Goal: Task Accomplishment & Management: Manage account settings

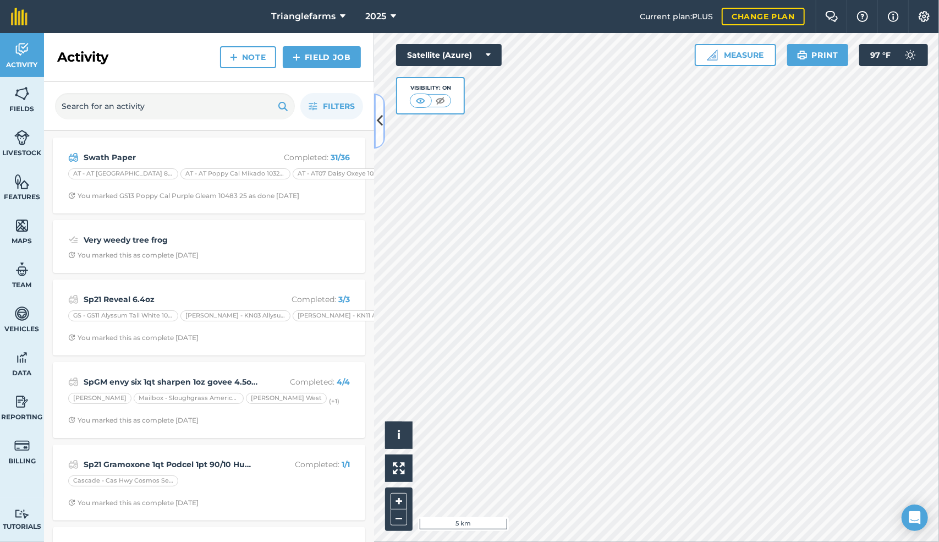
click at [380, 123] on icon at bounding box center [380, 120] width 6 height 19
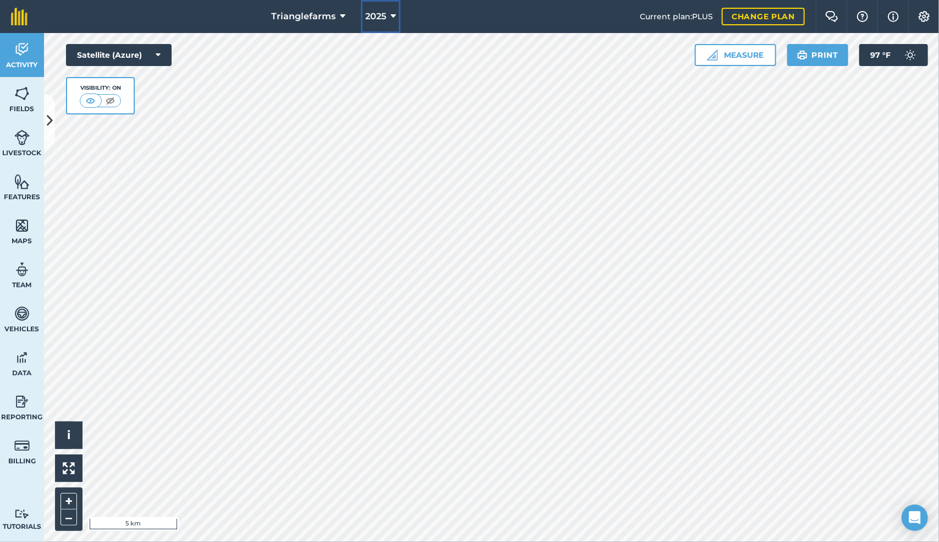
click at [391, 14] on icon at bounding box center [394, 16] width 6 height 13
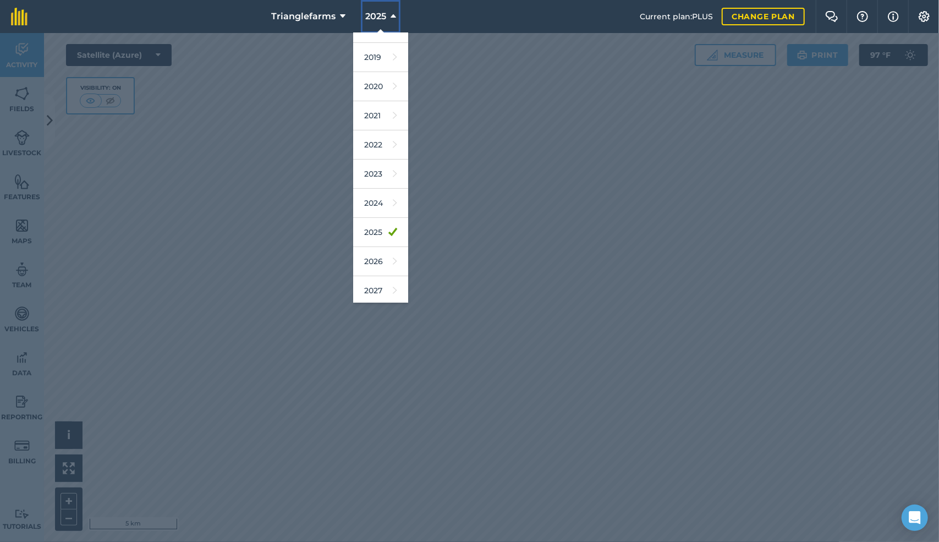
scroll to position [49, 0]
click at [374, 255] on link "2026" at bounding box center [380, 261] width 55 height 29
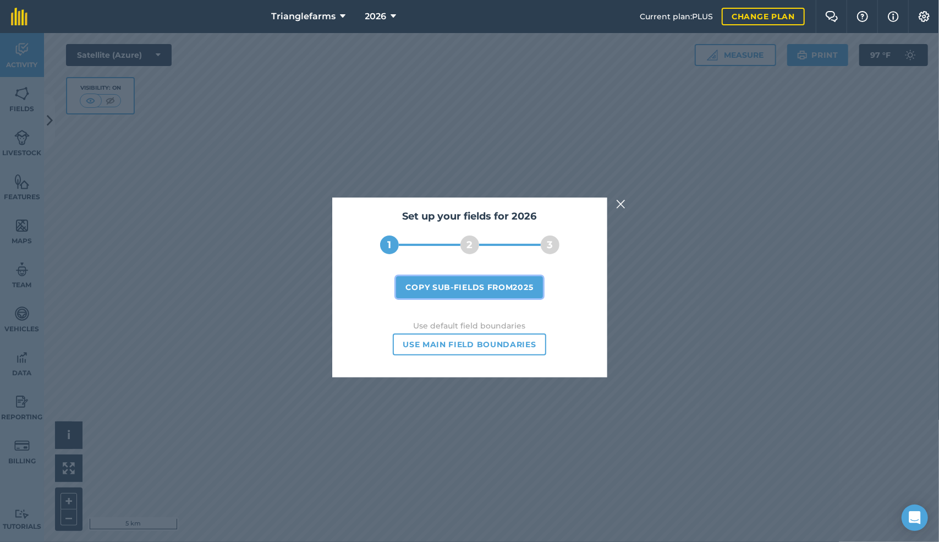
click at [455, 288] on button "Copy sub-fields from 2025" at bounding box center [469, 287] width 147 height 22
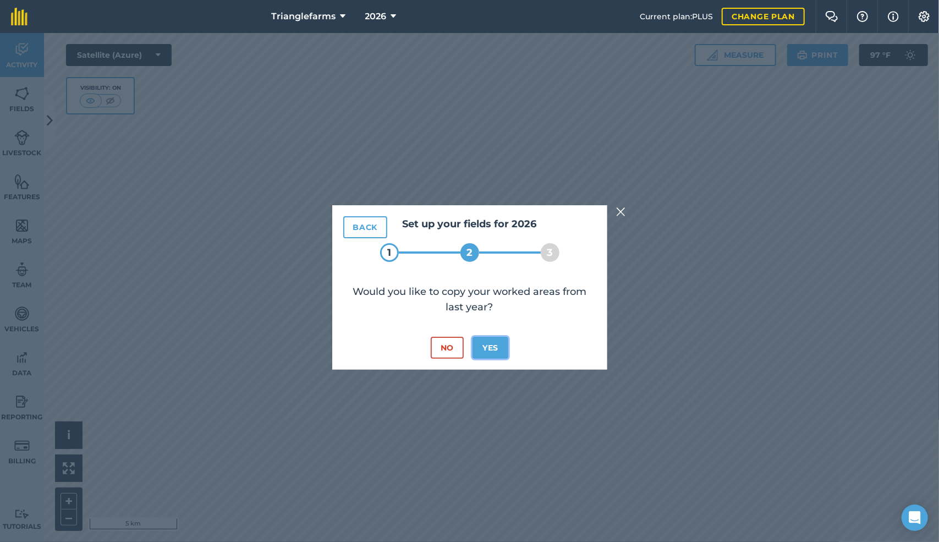
click at [489, 347] on button "Yes" at bounding box center [491, 348] width 36 height 22
click at [492, 346] on button "Yes" at bounding box center [491, 348] width 36 height 22
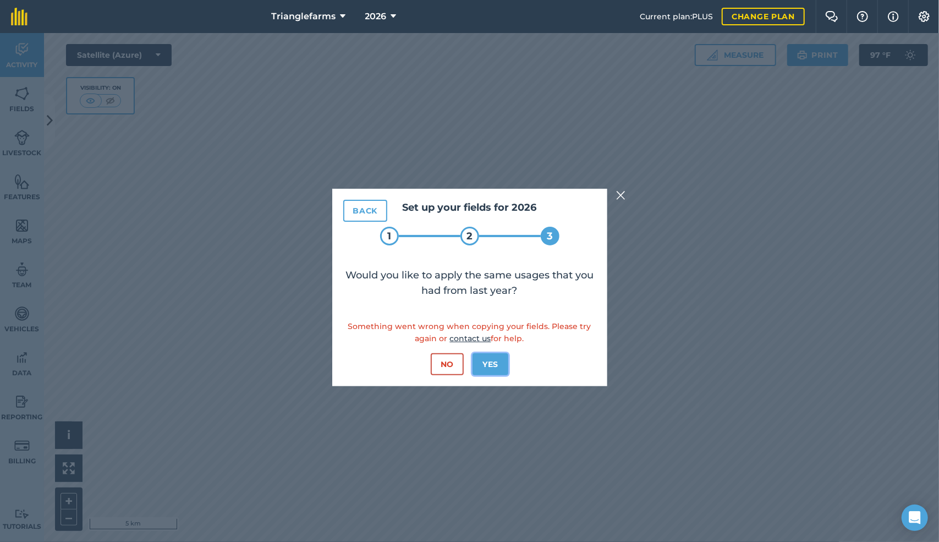
click at [486, 362] on button "Yes" at bounding box center [491, 364] width 36 height 22
click at [621, 197] on img at bounding box center [621, 195] width 10 height 13
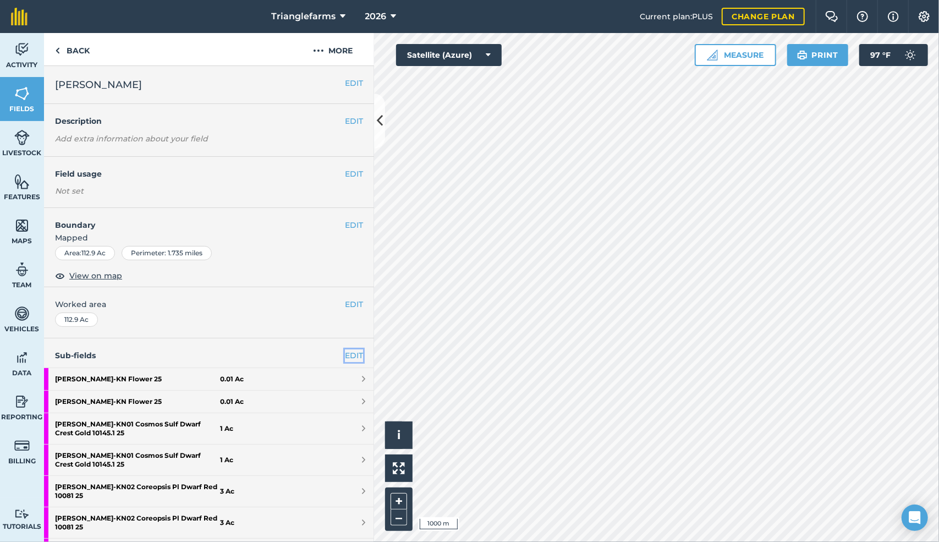
click at [345, 355] on link "EDIT" at bounding box center [354, 355] width 18 height 12
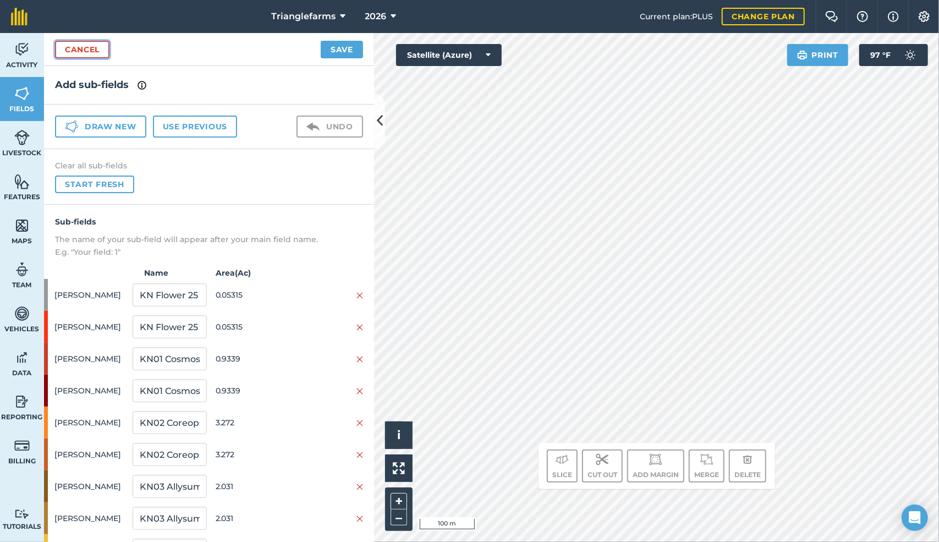
click at [84, 45] on link "Cancel" at bounding box center [82, 50] width 54 height 18
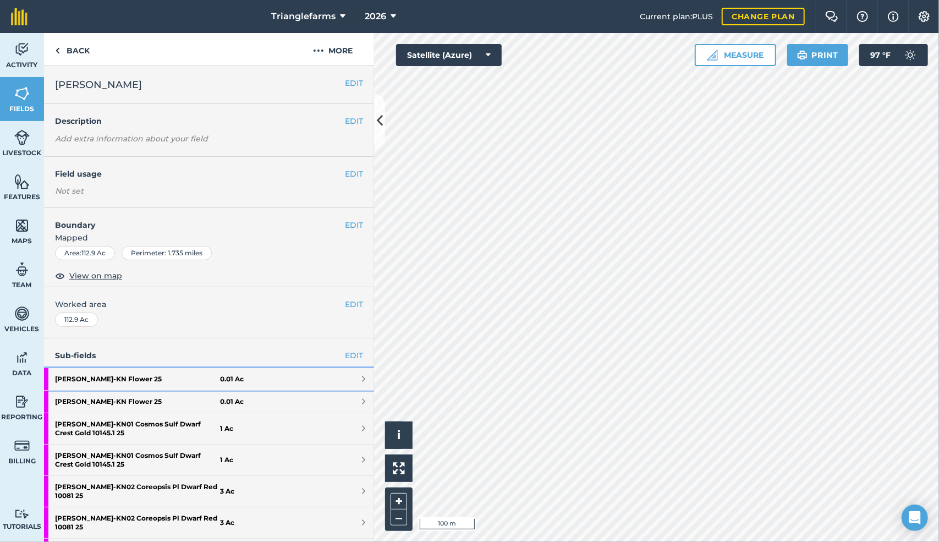
click at [92, 375] on strong "Klien - KN Flower 25" at bounding box center [137, 379] width 165 height 22
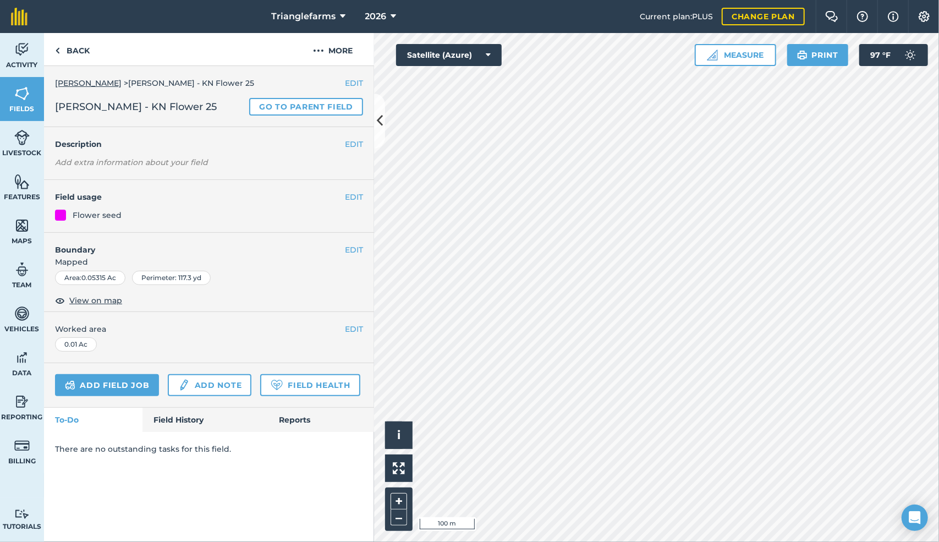
drag, startPoint x: 92, startPoint y: 375, endPoint x: 241, endPoint y: 197, distance: 232.1
click at [241, 197] on h4 "Field usage" at bounding box center [200, 197] width 290 height 12
click at [57, 50] on img at bounding box center [57, 50] width 5 height 13
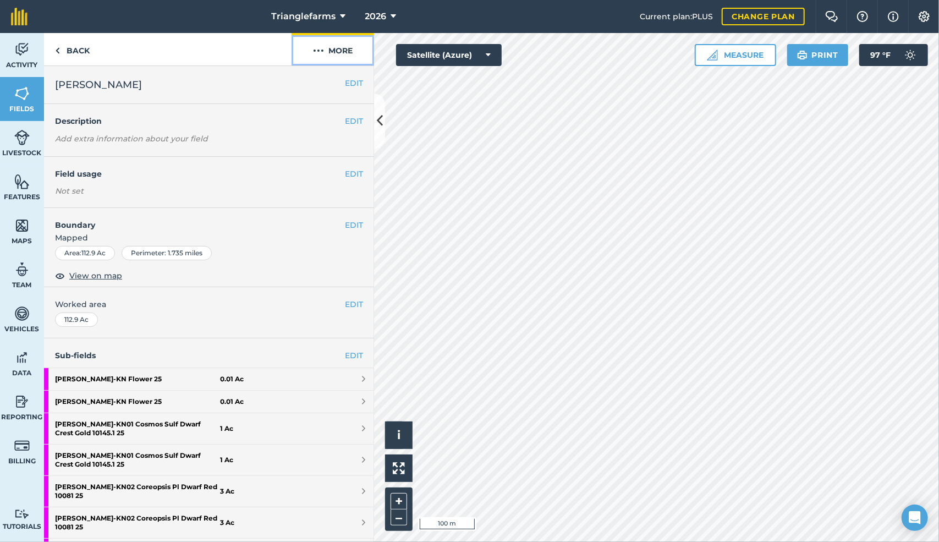
click at [332, 53] on button "More" at bounding box center [333, 49] width 83 height 32
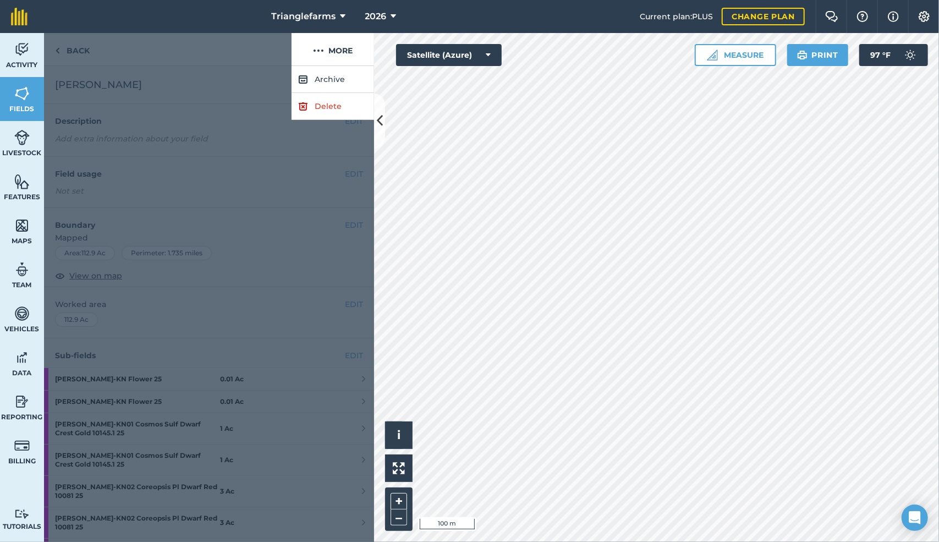
click at [67, 52] on div at bounding box center [168, 49] width 248 height 33
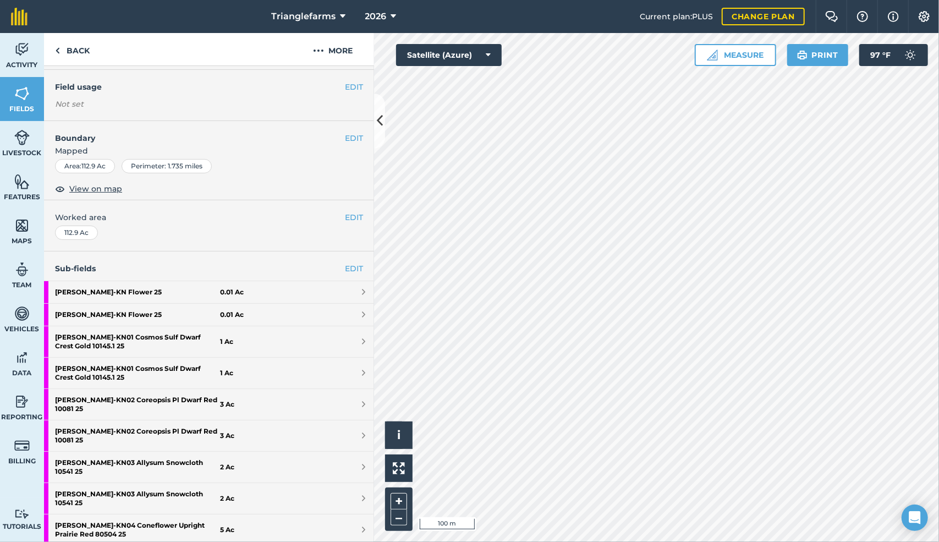
scroll to position [150, 0]
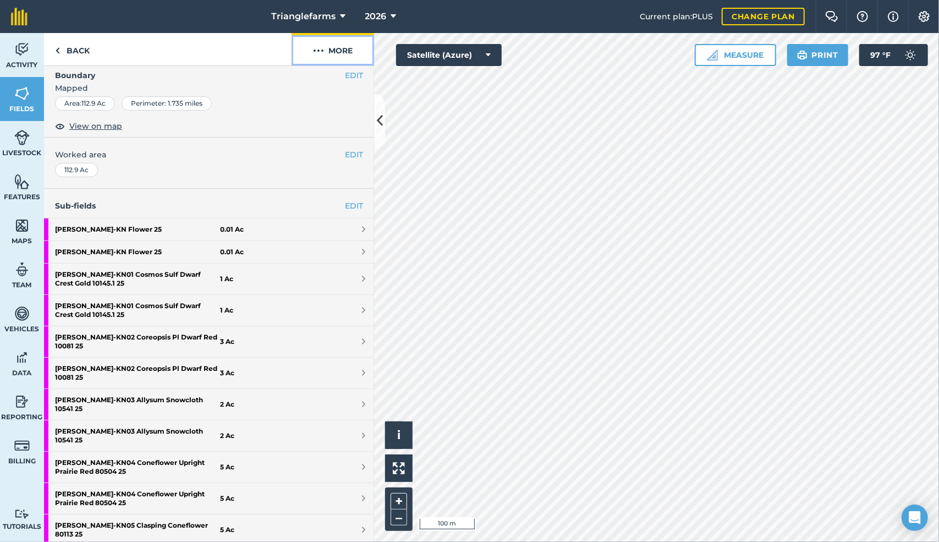
click at [325, 50] on button "More" at bounding box center [333, 49] width 83 height 32
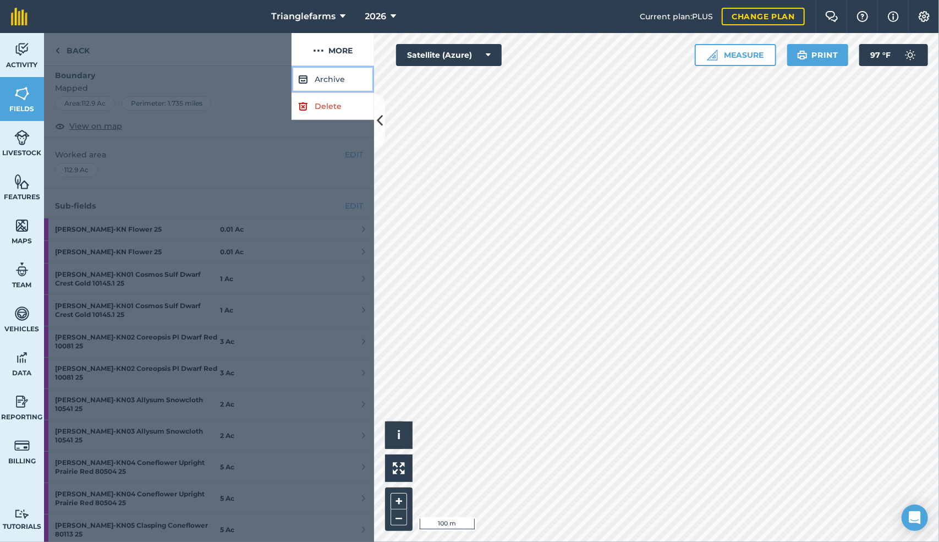
click at [321, 76] on button "Archive" at bounding box center [333, 79] width 83 height 27
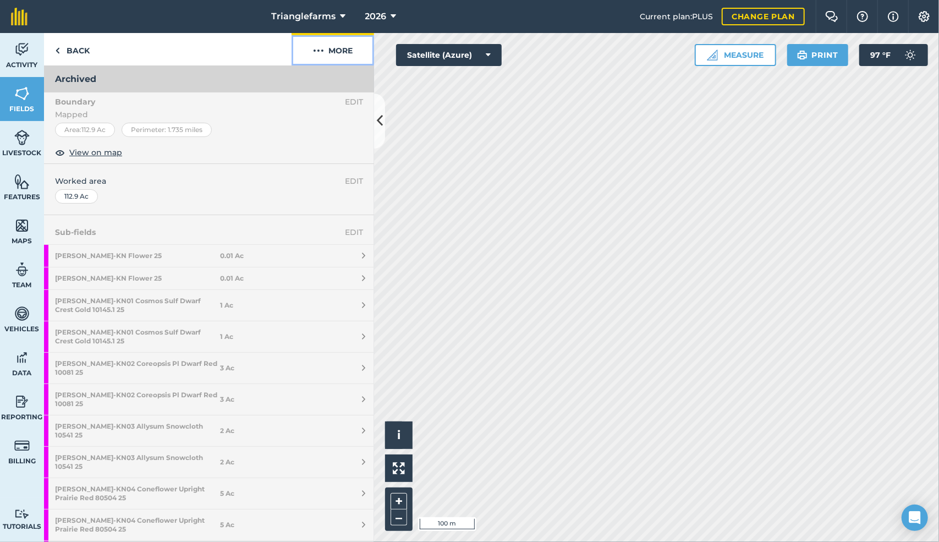
click at [319, 50] on img at bounding box center [318, 50] width 11 height 13
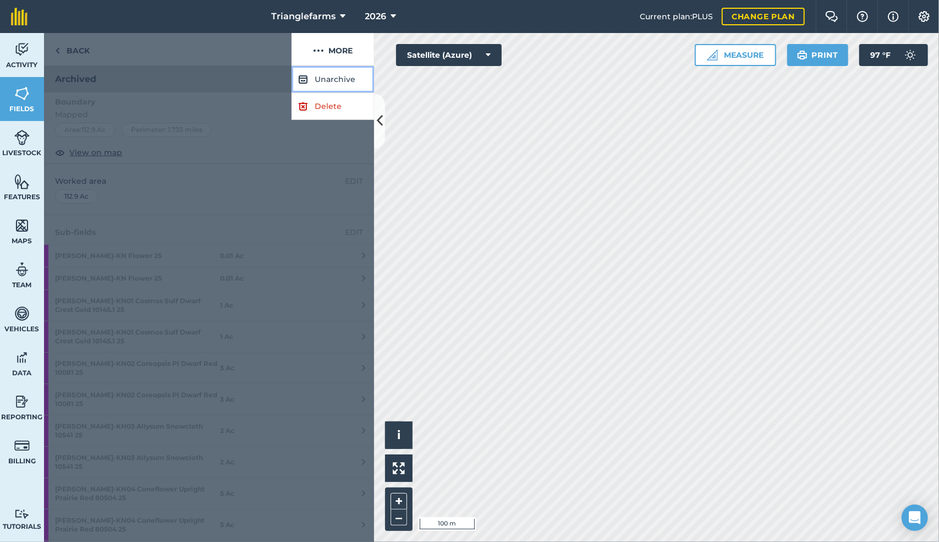
click at [330, 79] on button "Unarchive" at bounding box center [333, 79] width 83 height 27
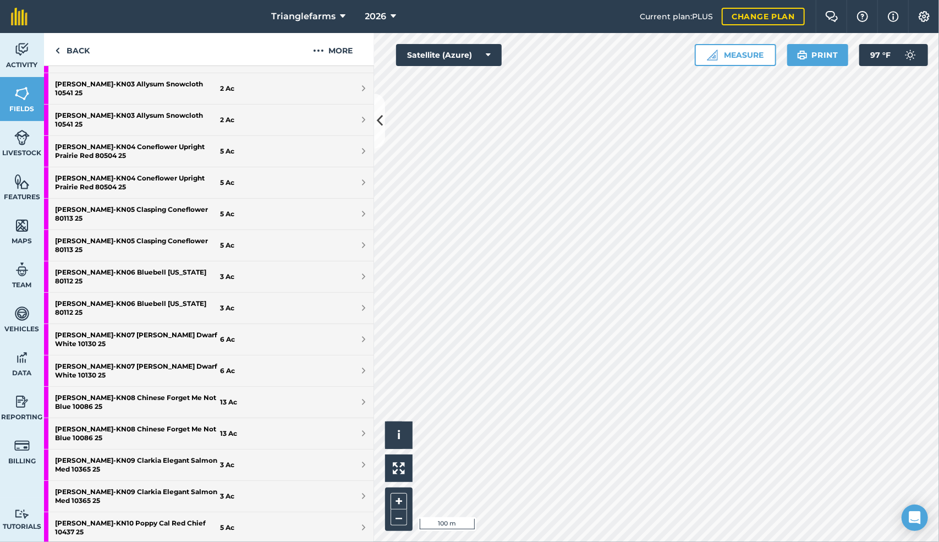
scroll to position [617, 0]
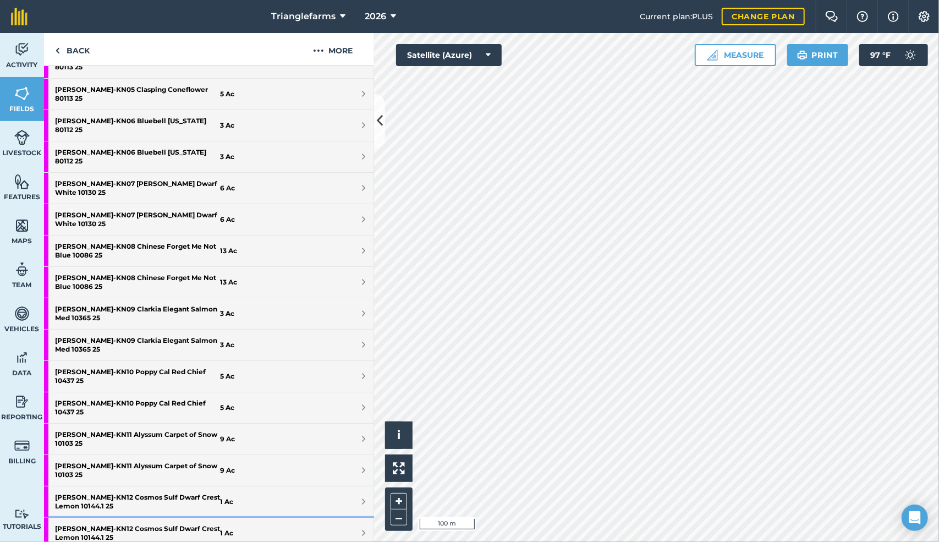
click at [140, 518] on strong "Klien - KN12 Cosmos Sulf Dwarf Crest Lemon 10144.1 25" at bounding box center [137, 533] width 165 height 31
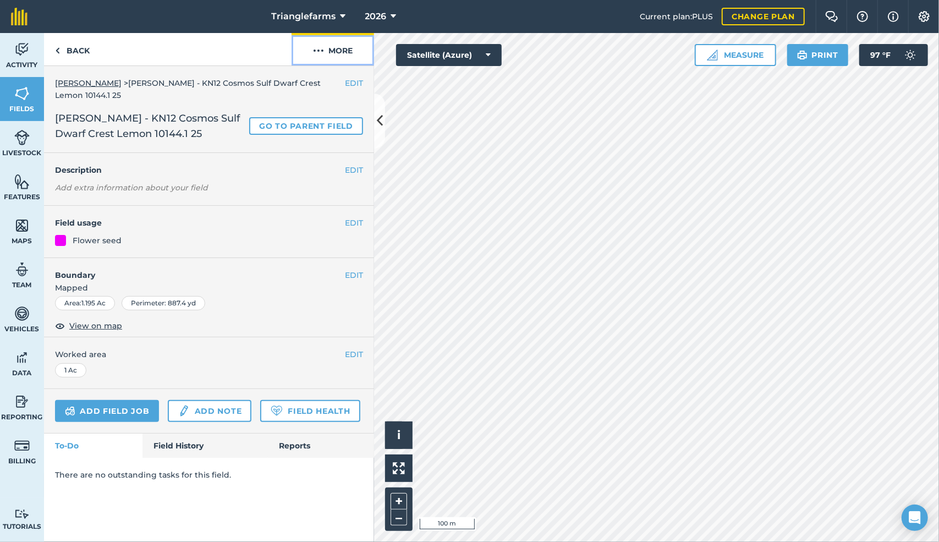
drag, startPoint x: 140, startPoint y: 417, endPoint x: 313, endPoint y: 53, distance: 402.7
click at [313, 53] on img at bounding box center [318, 50] width 11 height 13
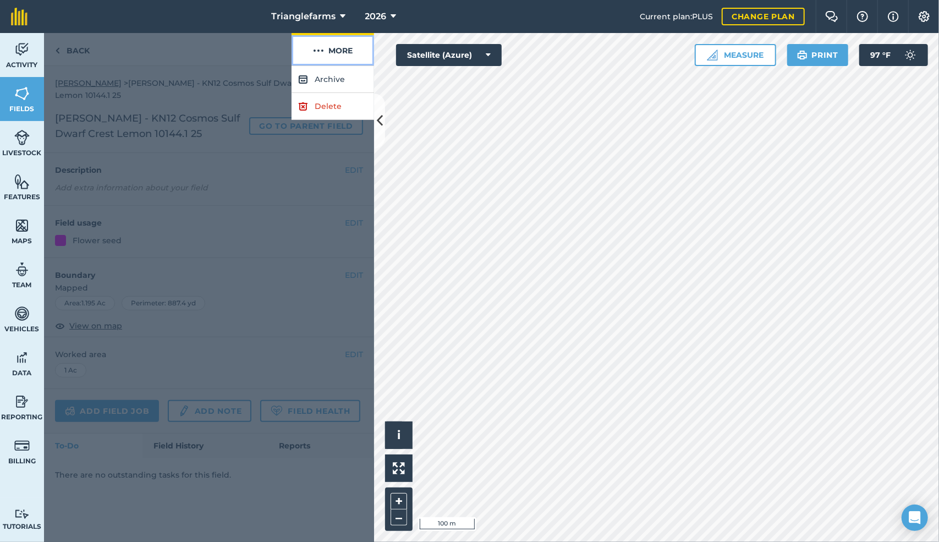
click at [320, 52] on img at bounding box center [318, 50] width 11 height 13
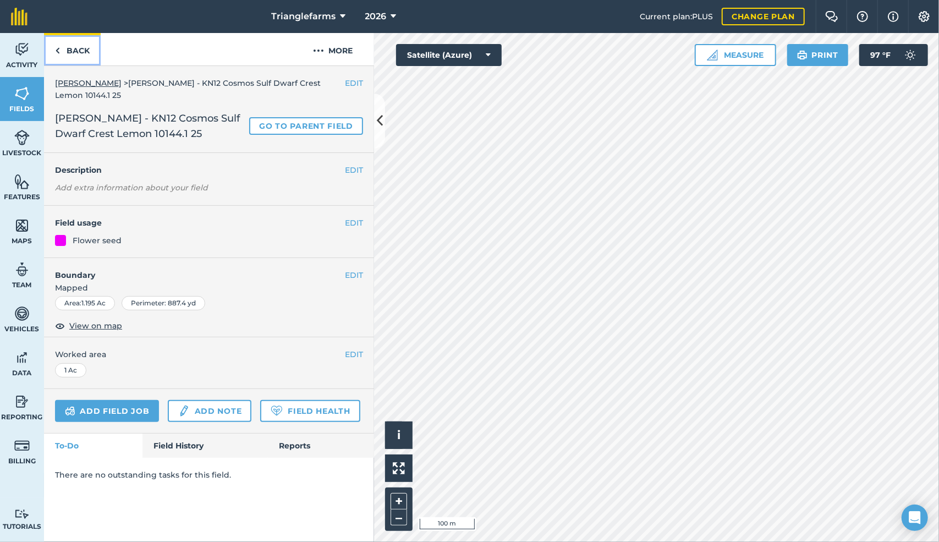
click at [61, 50] on link "Back" at bounding box center [72, 49] width 57 height 32
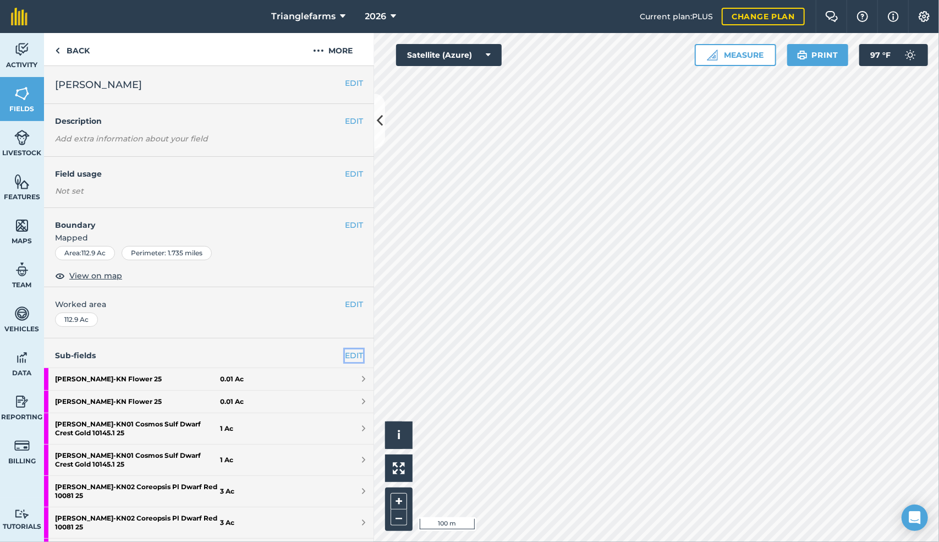
click at [346, 353] on link "EDIT" at bounding box center [354, 355] width 18 height 12
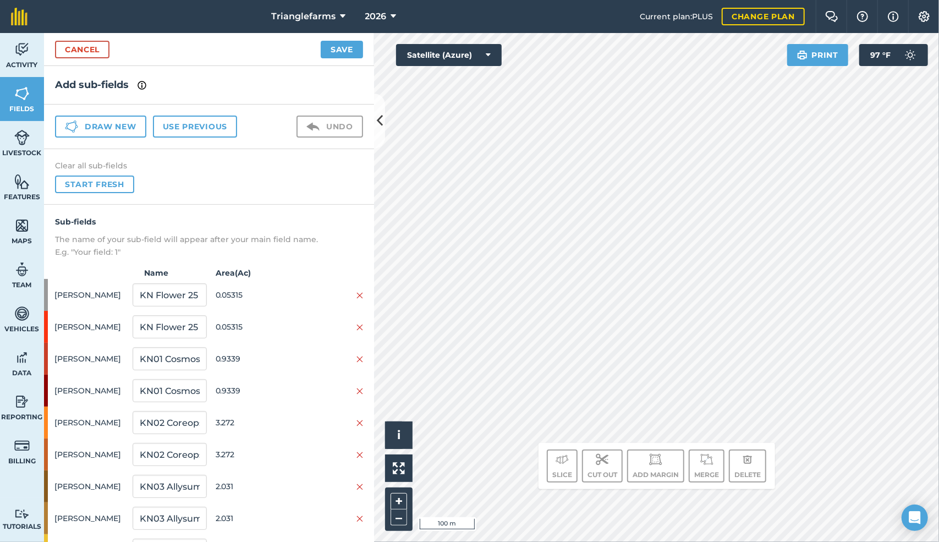
click at [142, 83] on img at bounding box center [142, 85] width 9 height 13
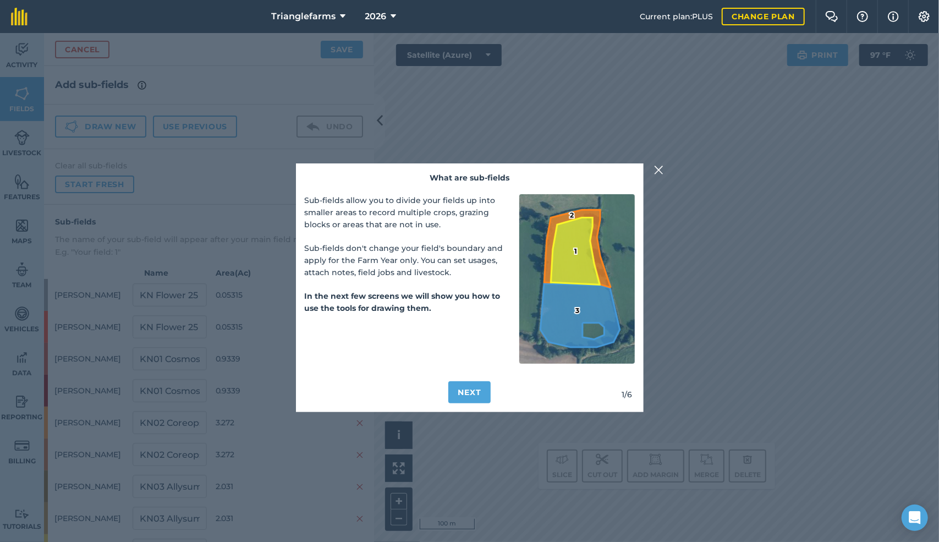
click at [656, 169] on img at bounding box center [659, 169] width 10 height 13
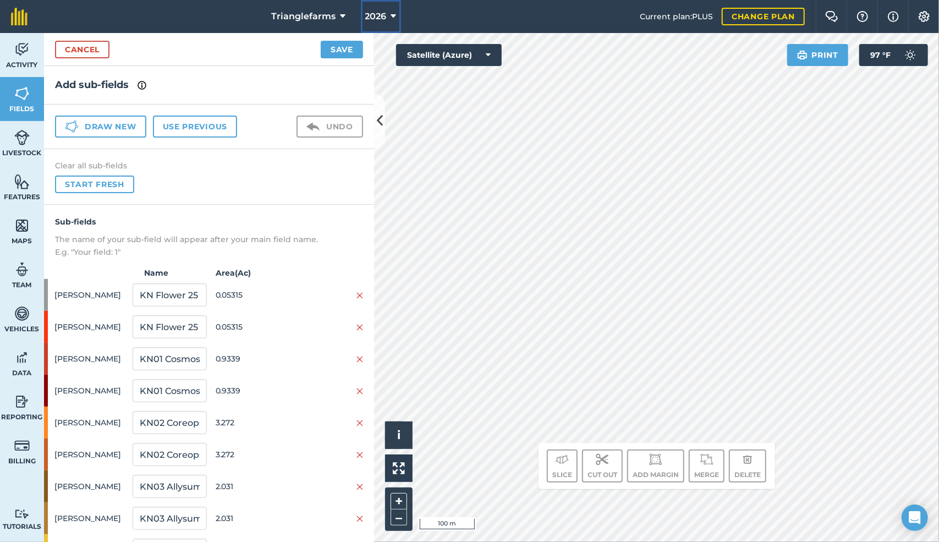
click at [391, 13] on icon at bounding box center [394, 16] width 6 height 13
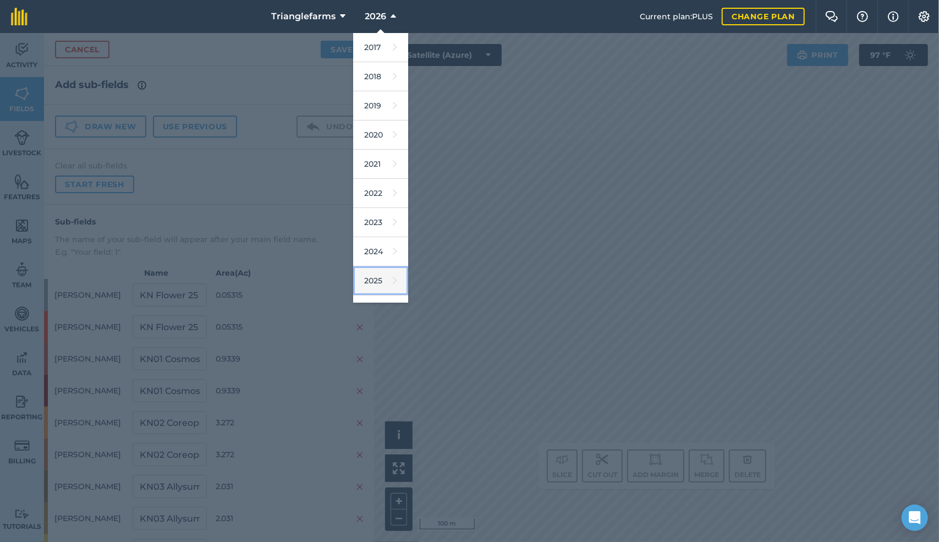
click at [370, 284] on link "2025" at bounding box center [380, 280] width 55 height 29
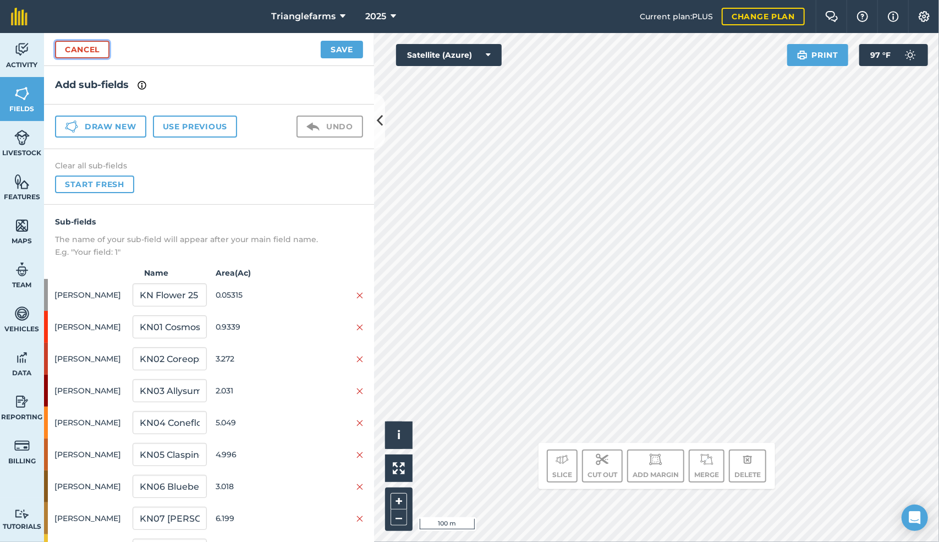
click at [83, 52] on link "Cancel" at bounding box center [82, 50] width 54 height 18
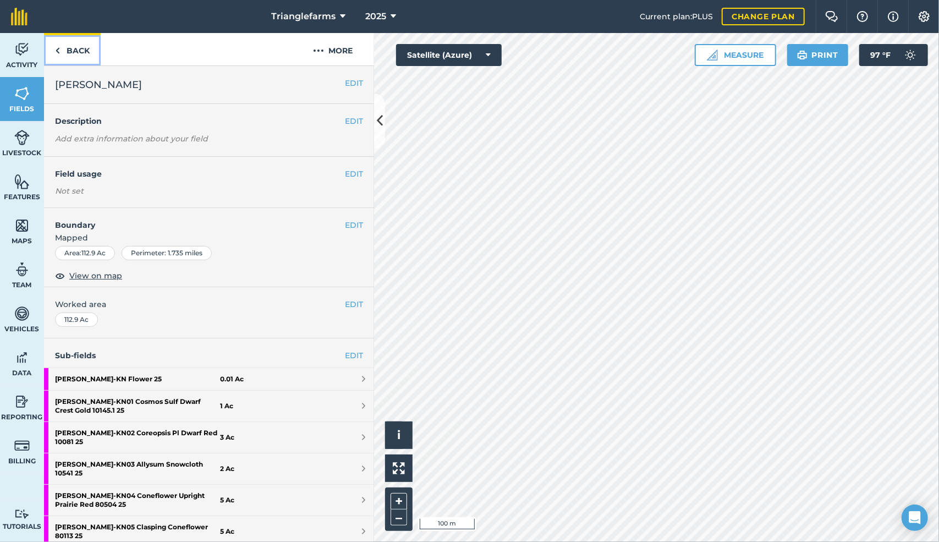
click at [63, 48] on link "Back" at bounding box center [72, 49] width 57 height 32
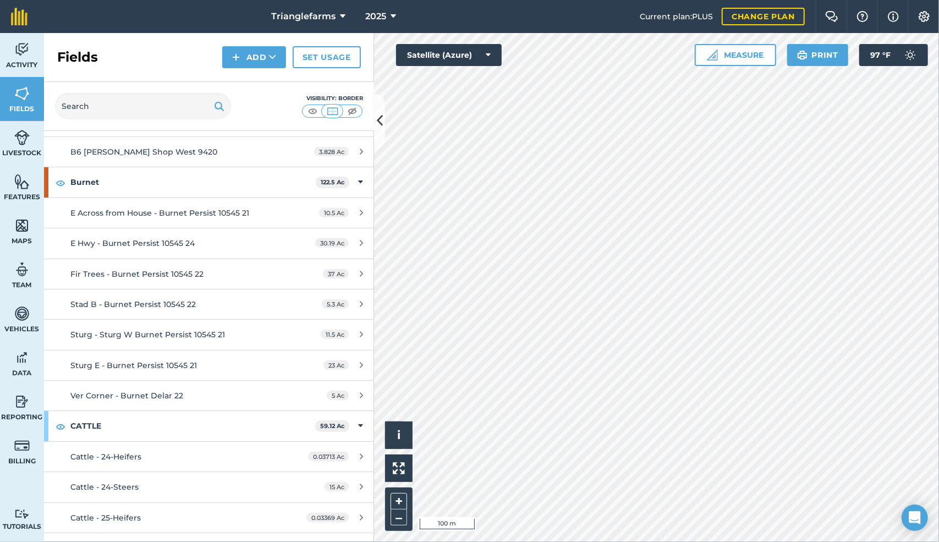
scroll to position [157, 0]
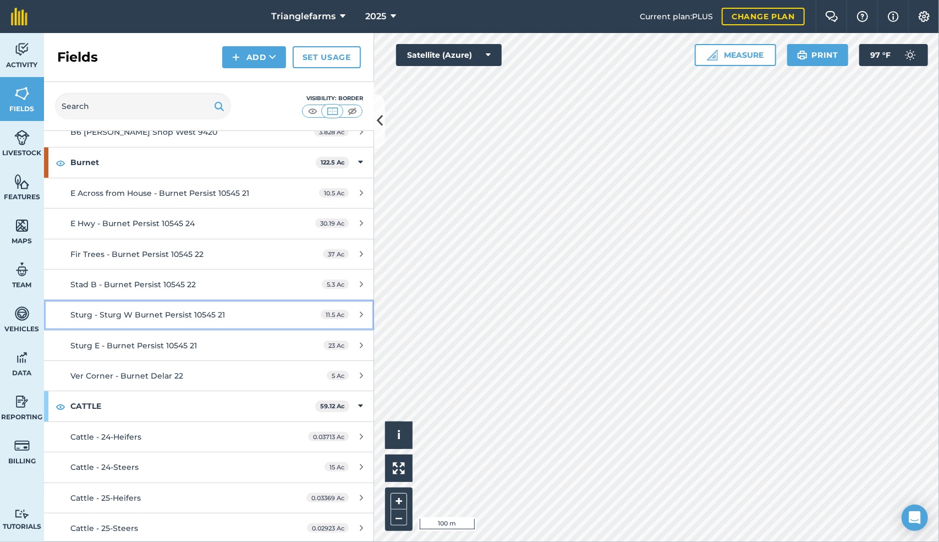
click at [169, 310] on span "Sturg - Sturg W Burnet Persist 10545 21" at bounding box center [147, 315] width 155 height 10
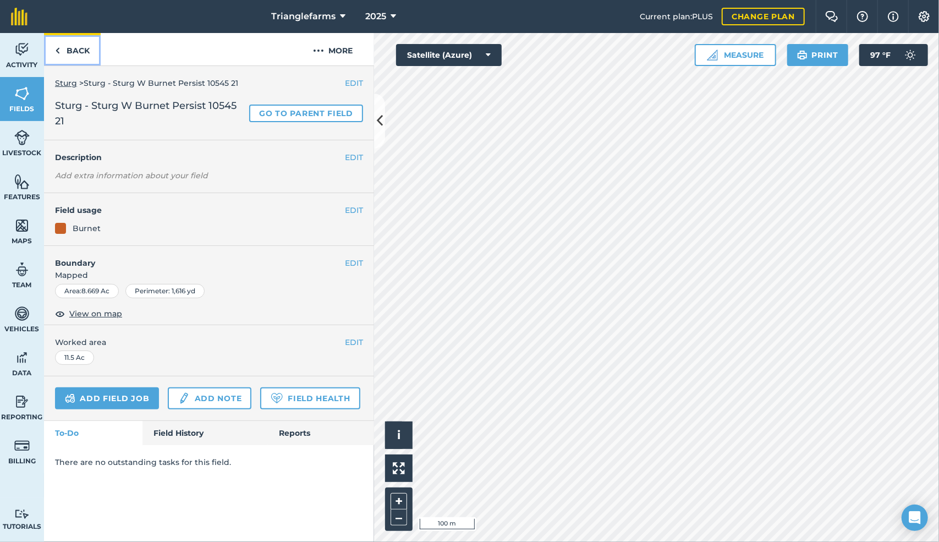
click at [56, 50] on img at bounding box center [57, 50] width 5 height 13
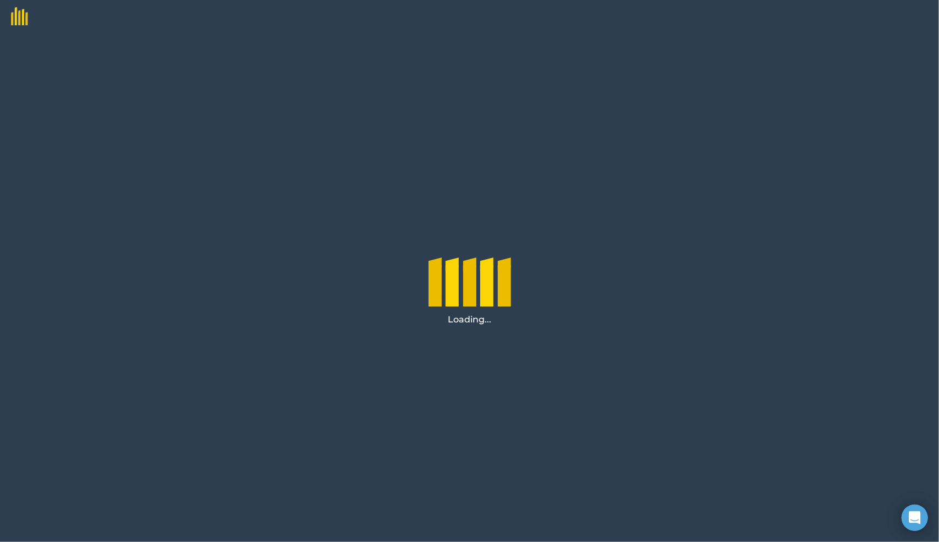
click at [548, 249] on div "Loading..." at bounding box center [469, 287] width 939 height 509
click at [877, 56] on div "Loading..." at bounding box center [469, 287] width 939 height 509
